Goal: Task Accomplishment & Management: Manage account settings

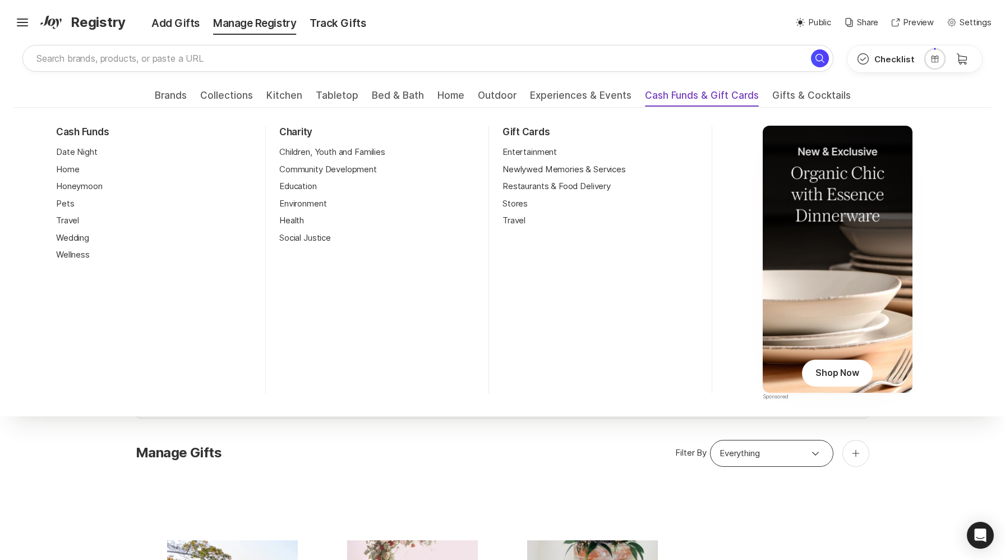
scroll to position [287, 0]
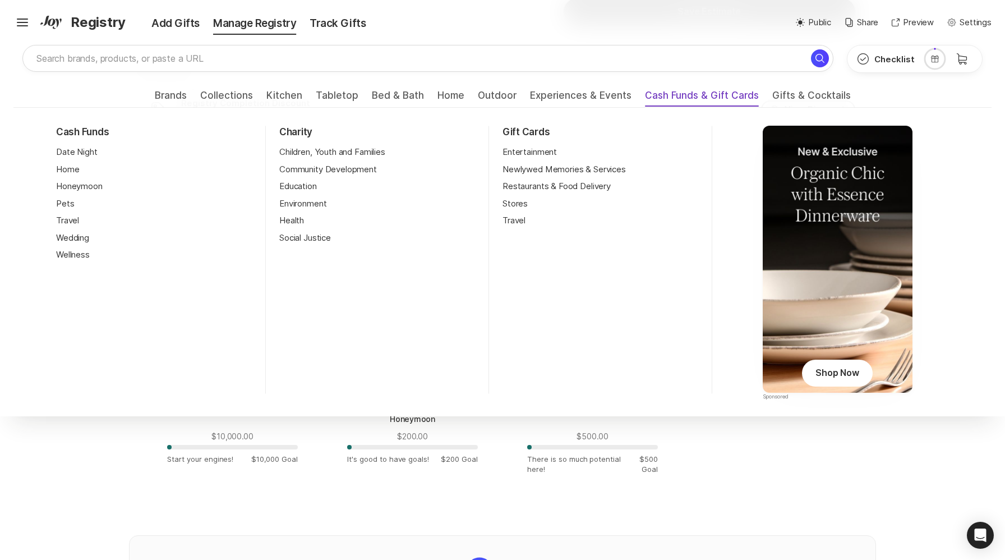
click at [675, 96] on span "Cash Funds & Gift Cards" at bounding box center [702, 99] width 114 height 18
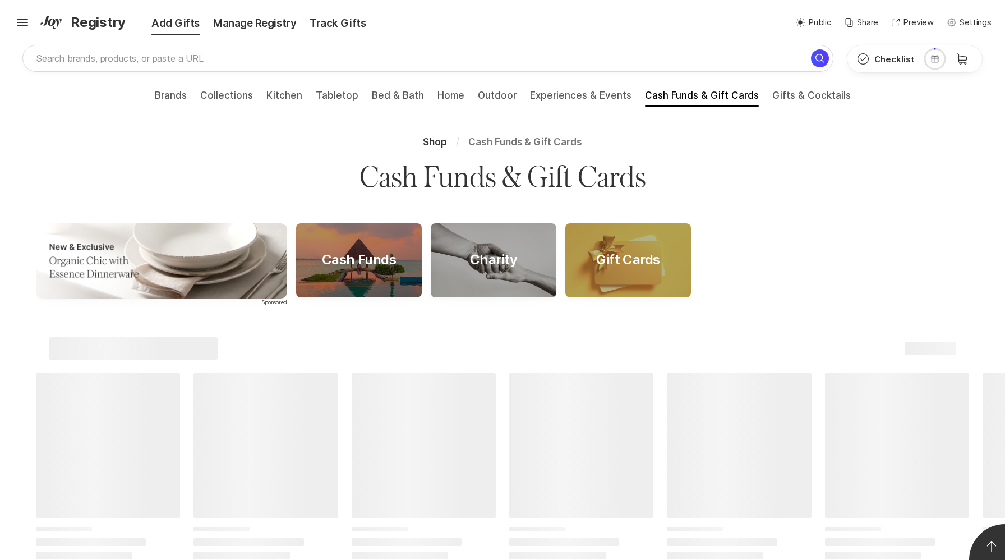
scroll to position [109, 0]
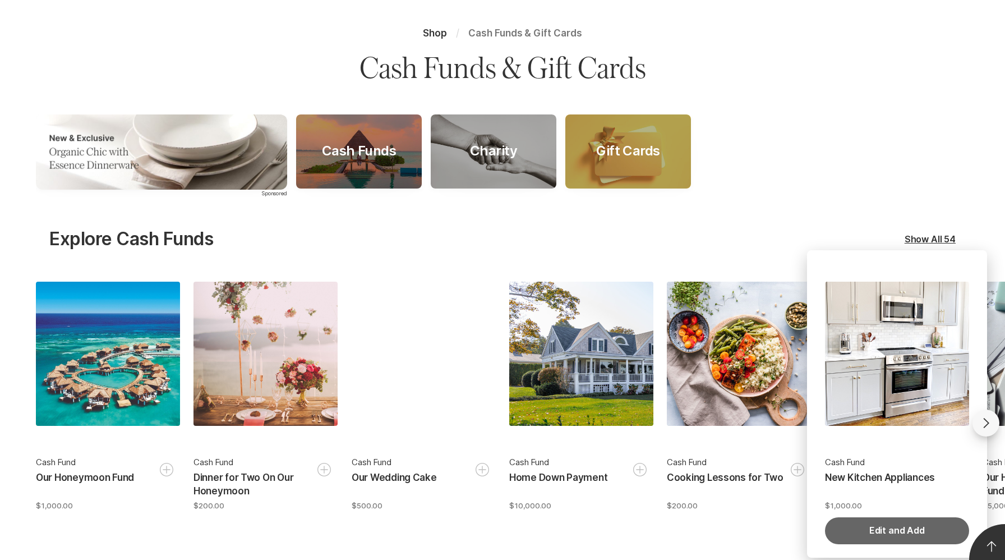
click at [894, 534] on button "Edit and Add" at bounding box center [897, 530] width 144 height 27
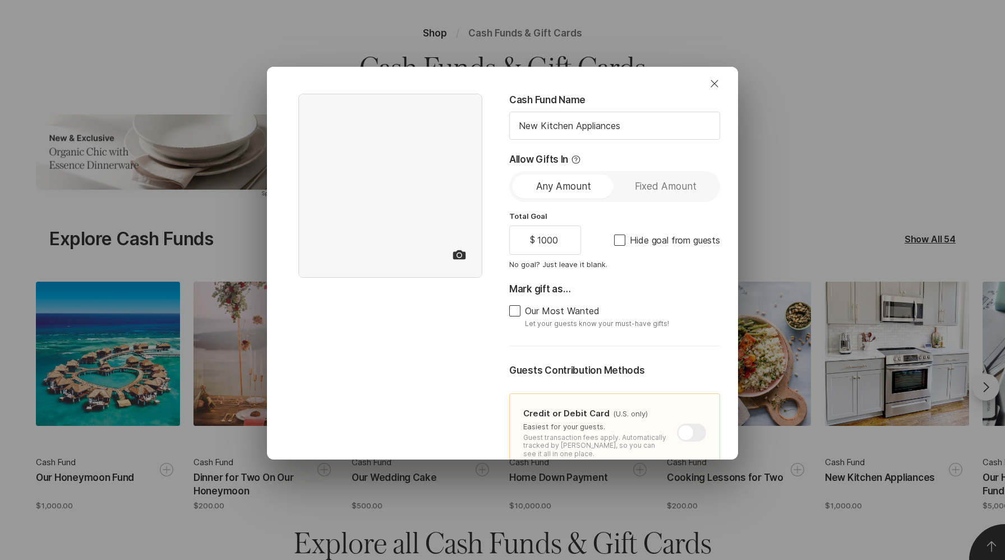
type textarea "x"
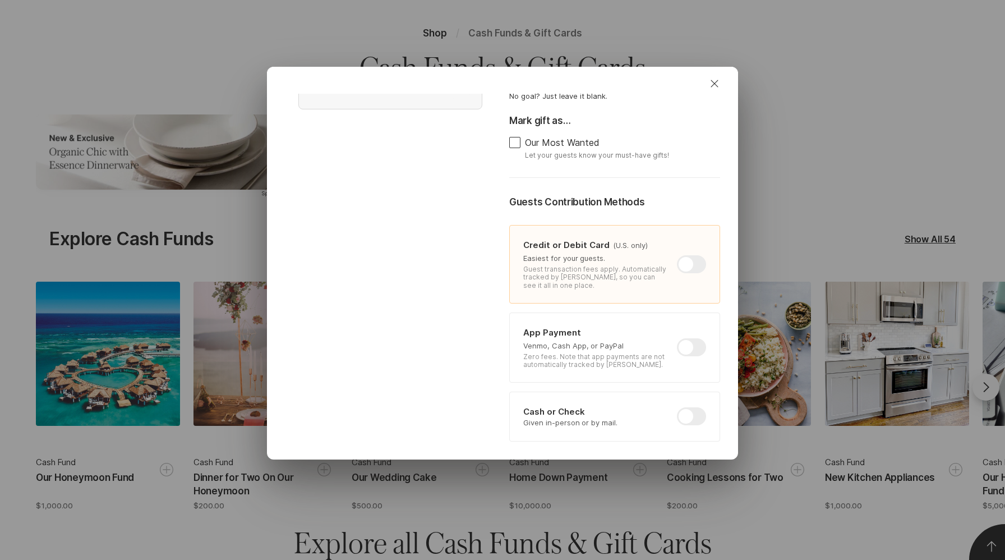
scroll to position [169, 0]
click at [693, 346] on div at bounding box center [691, 346] width 29 height 18
click at [678, 338] on input "checkbox" at bounding box center [677, 337] width 1 height 1
checkbox input "true"
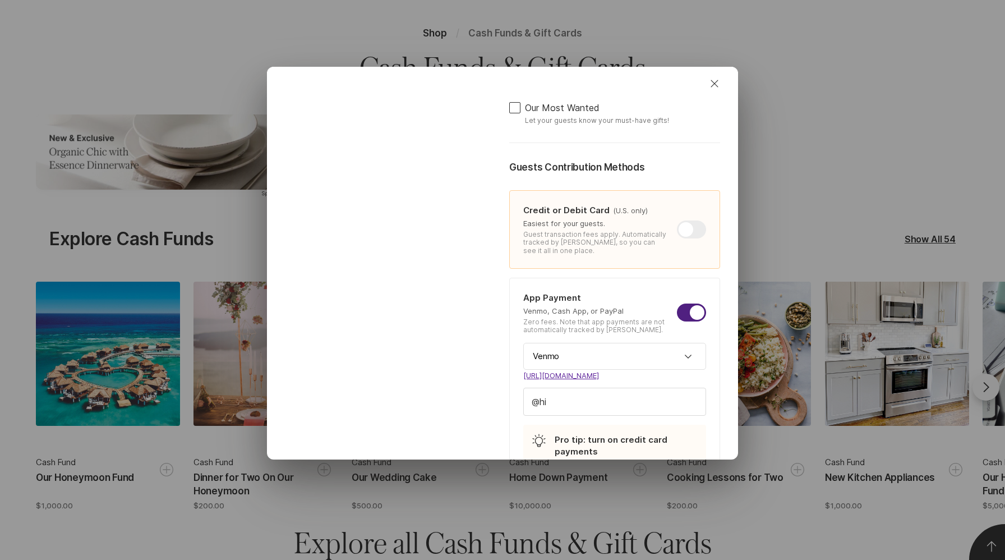
scroll to position [204, 0]
click at [603, 396] on input "hi" at bounding box center [615, 401] width 182 height 27
type textarea "x"
type input "hipo"
type textarea "x"
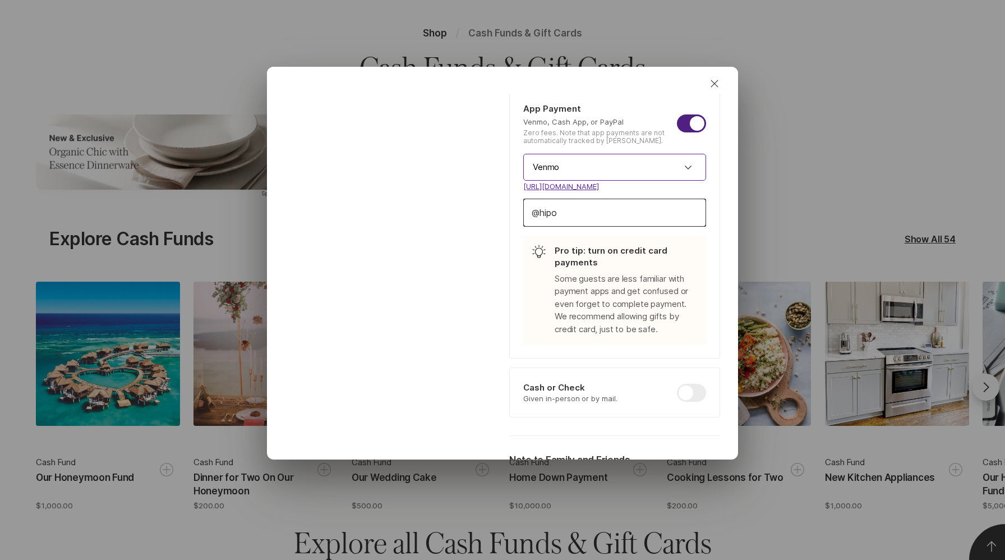
scroll to position [550, 0]
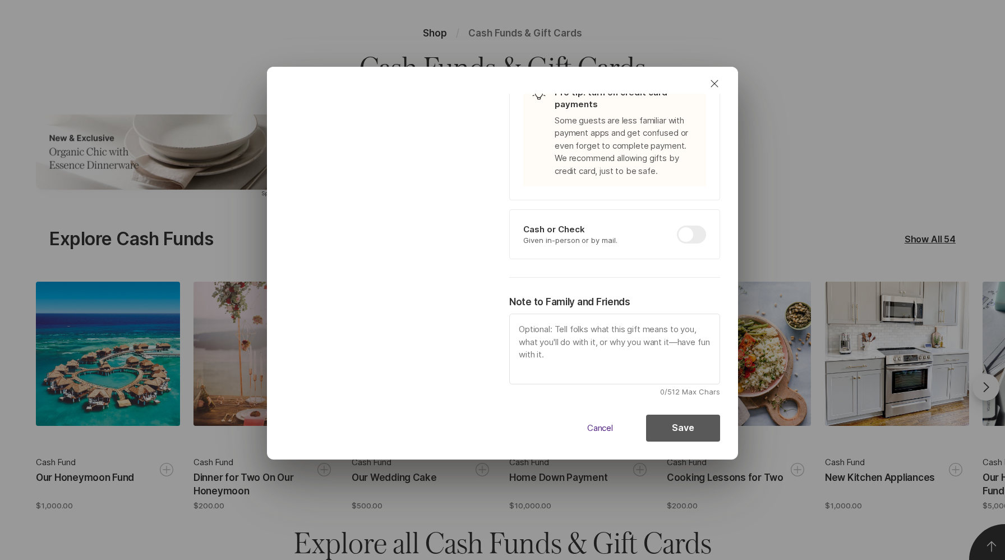
type input "hipo"
click at [668, 427] on button "Save" at bounding box center [683, 428] width 74 height 27
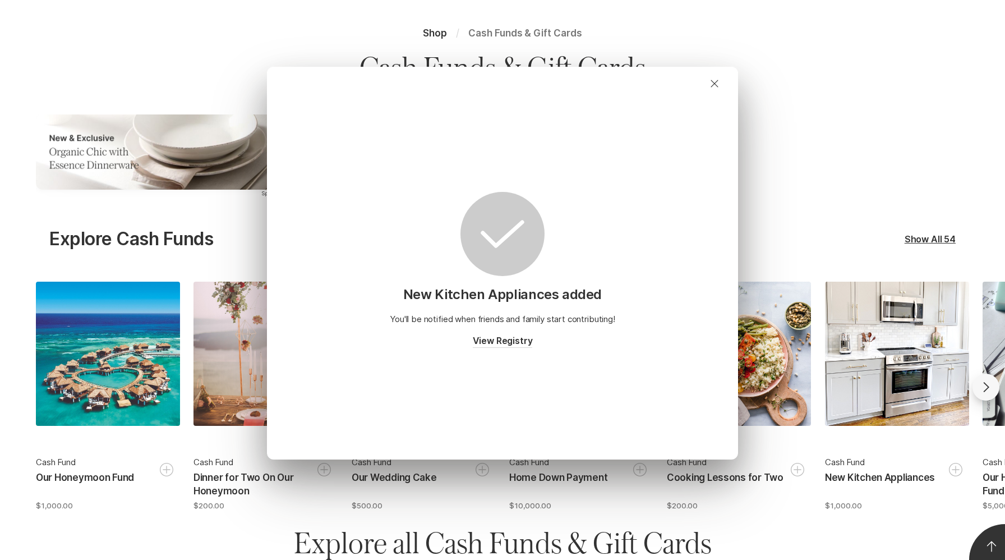
scroll to position [0, 0]
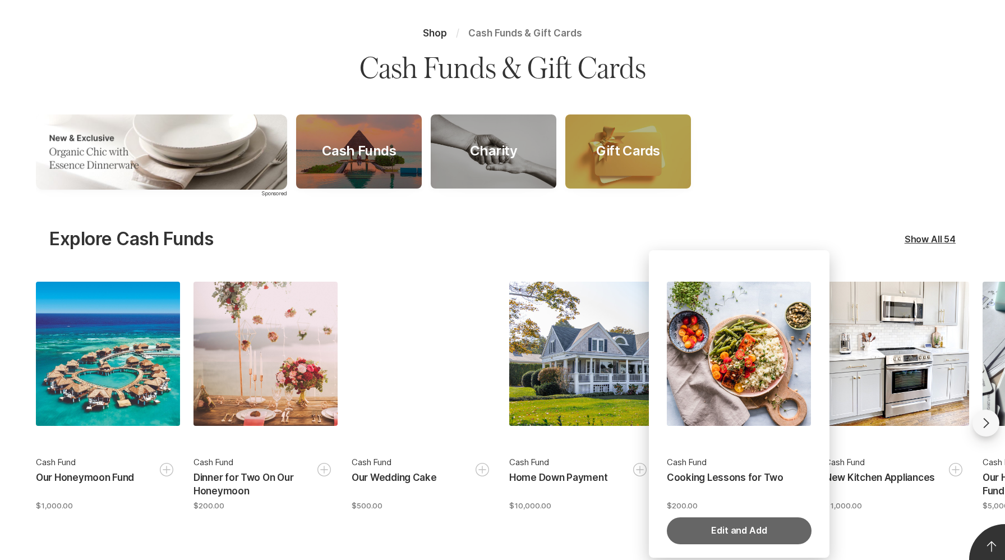
click at [737, 530] on button "Edit and Add" at bounding box center [739, 530] width 144 height 27
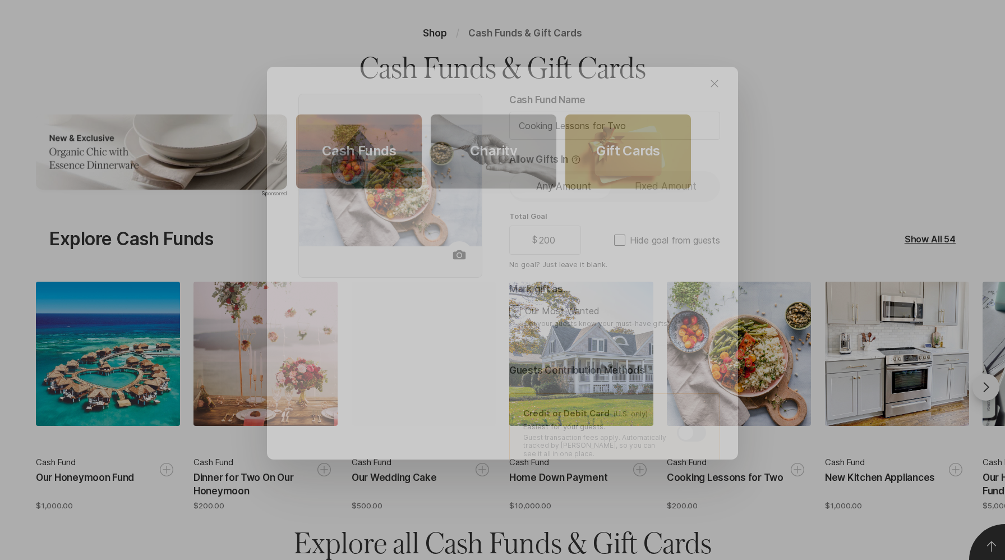
type textarea "x"
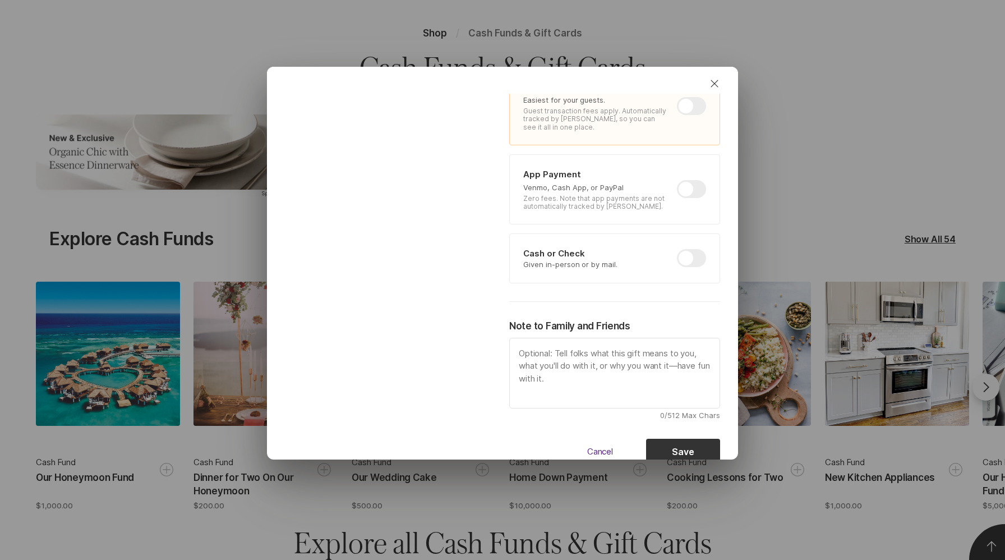
scroll to position [324, 0]
click at [689, 197] on div at bounding box center [691, 191] width 29 height 18
click at [678, 183] on input "checkbox" at bounding box center [677, 182] width 1 height 1
checkbox input "true"
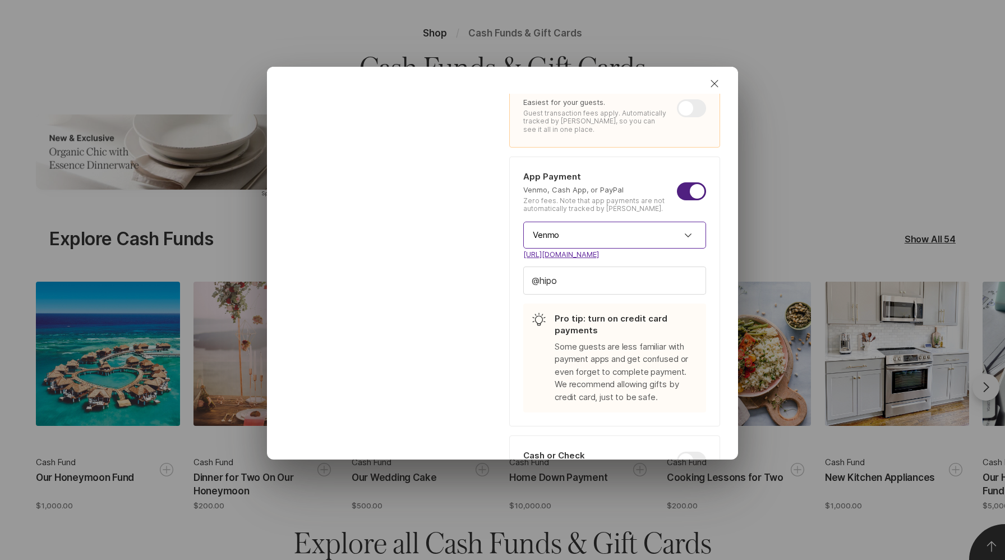
click at [633, 224] on input "Venmo" at bounding box center [614, 235] width 183 height 27
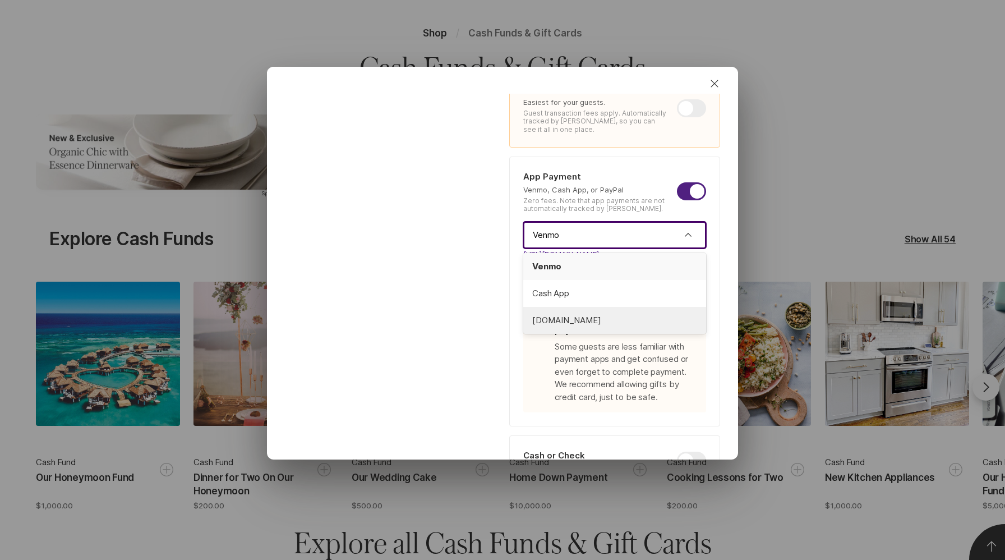
click at [607, 317] on span "[DOMAIN_NAME]" at bounding box center [614, 320] width 165 height 13
type textarea "x"
type input "[DOMAIN_NAME]"
click at [618, 287] on input "hipo" at bounding box center [615, 280] width 182 height 27
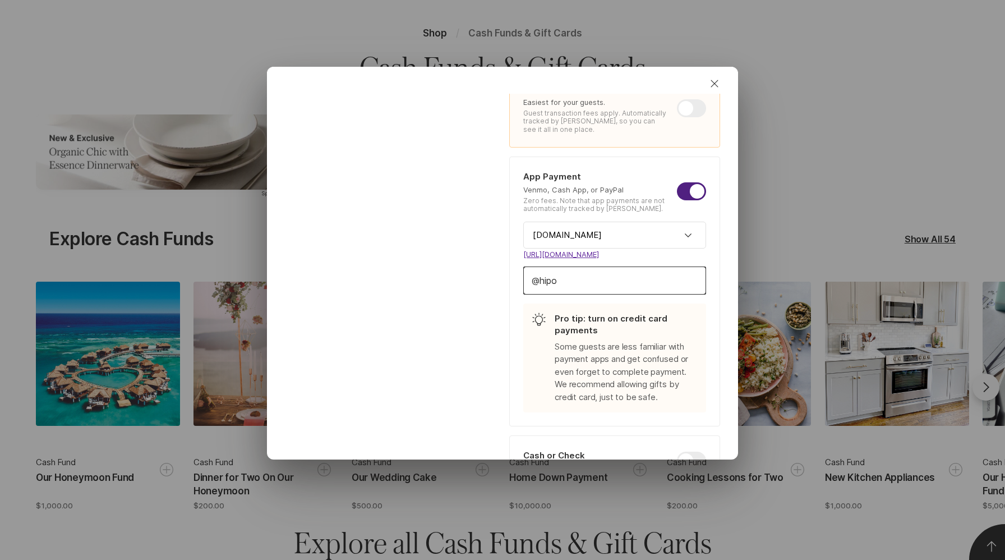
type input "hip"
type textarea "x"
type input "hi"
type textarea "x"
type input "h"
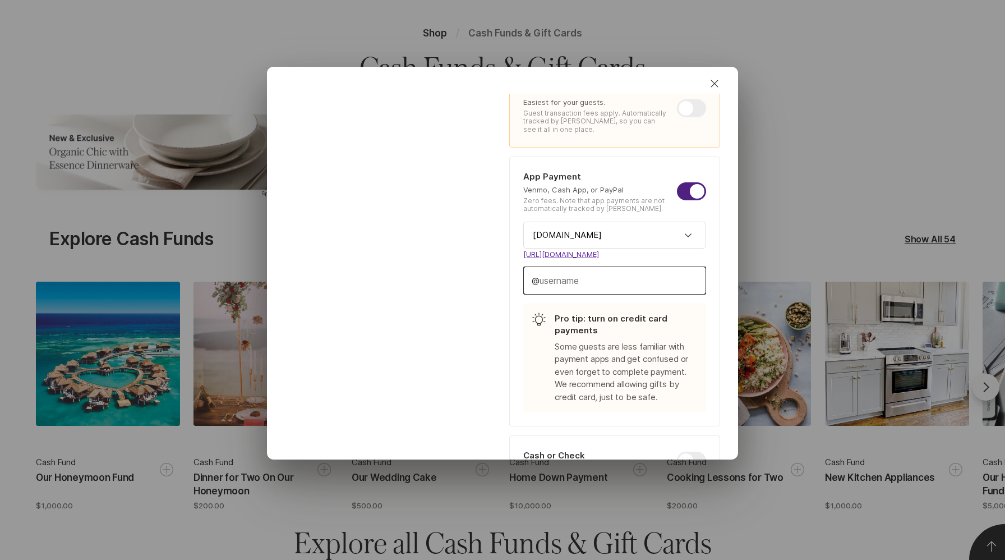
type textarea "x"
type input "p"
type textarea "x"
type input "p"
type textarea "x"
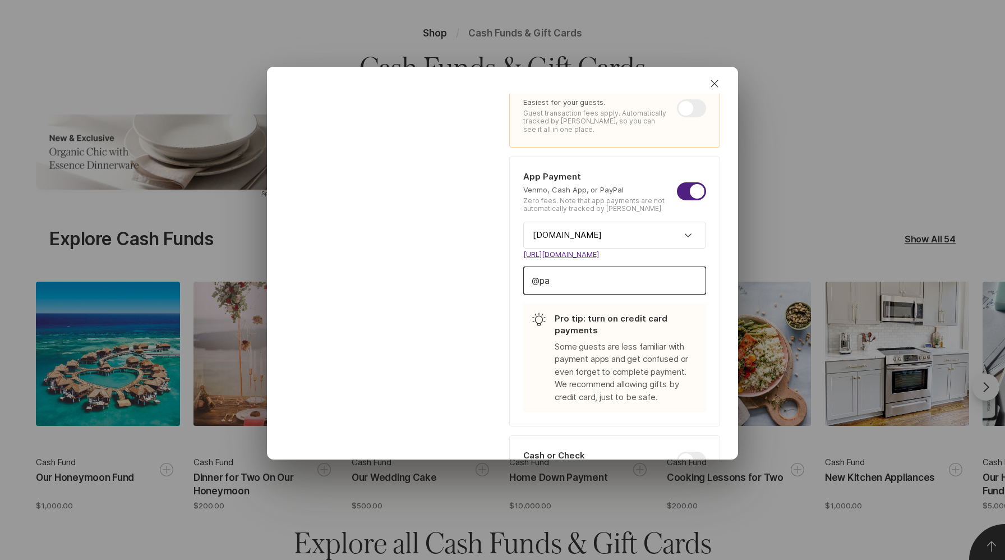
type input "pak"
type textarea "x"
type input "paki"
type textarea "x"
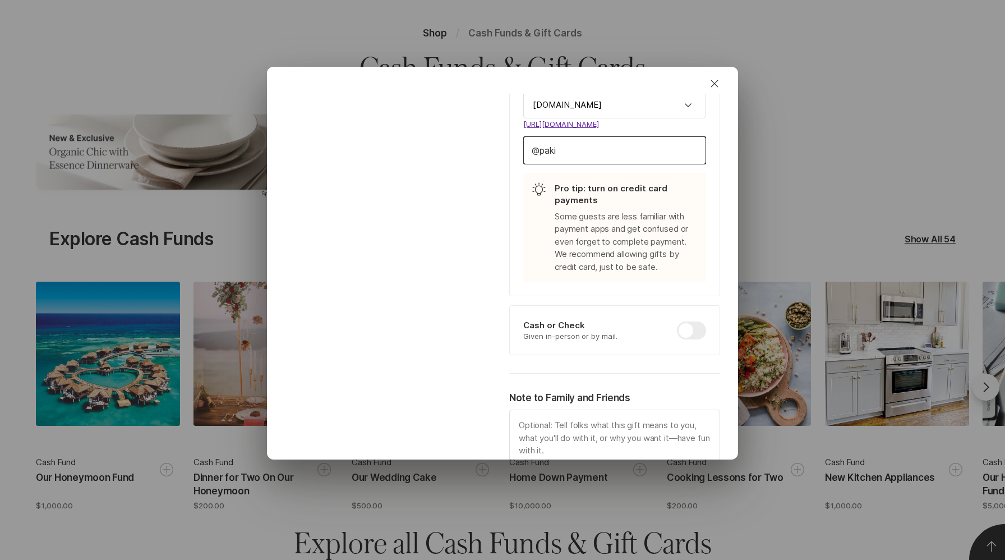
scroll to position [550, 0]
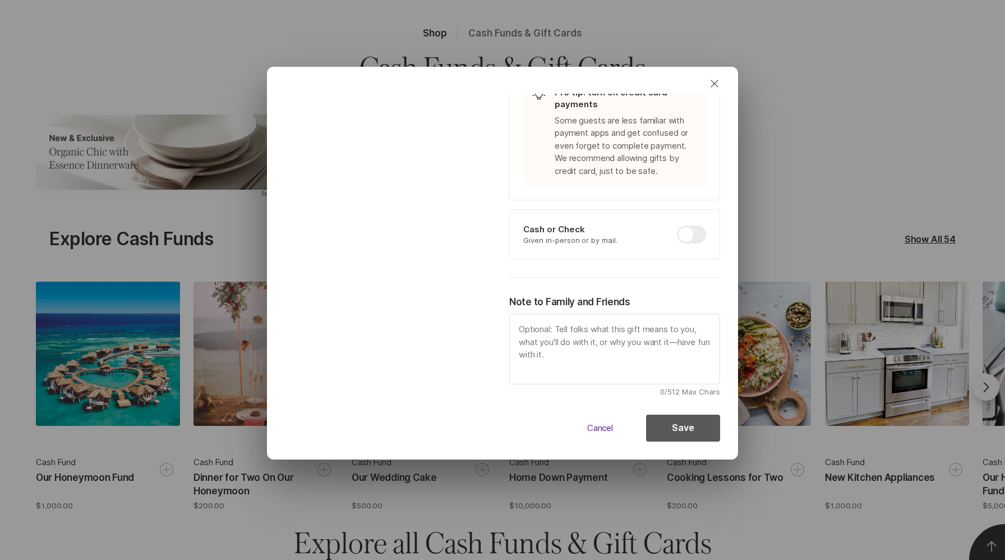
type input "paki"
click at [669, 427] on button "Save" at bounding box center [683, 428] width 74 height 27
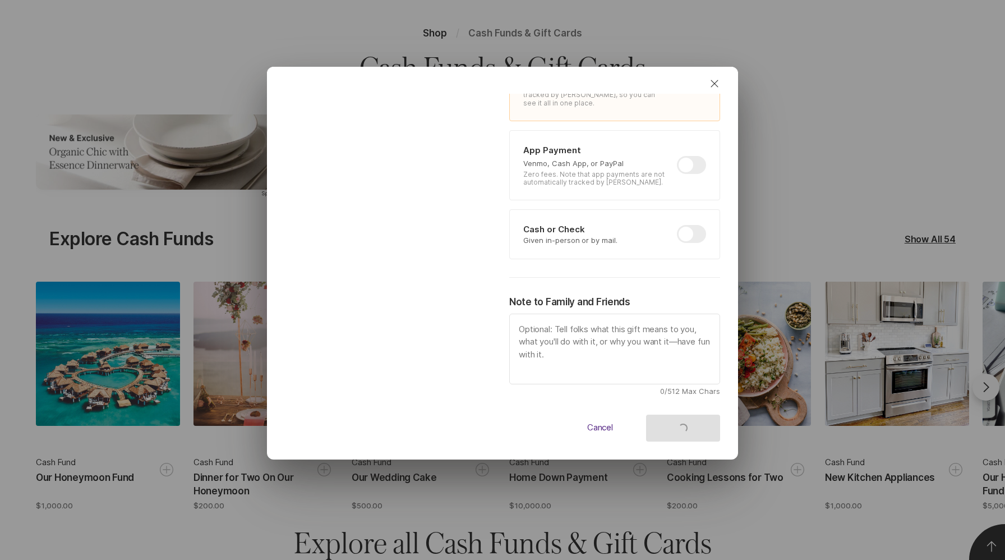
type textarea "x"
checkbox input "false"
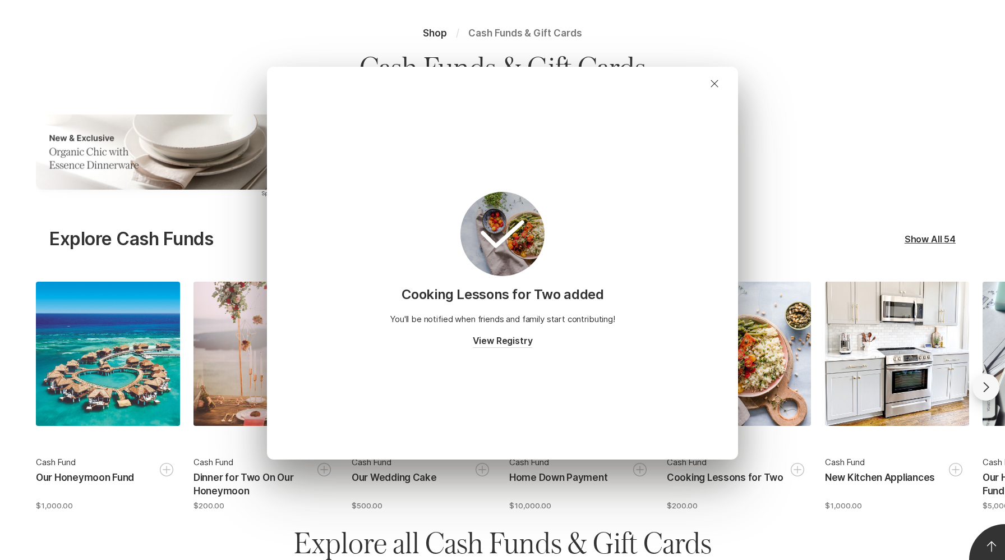
type textarea "x"
